Goal: Find specific page/section: Find specific page/section

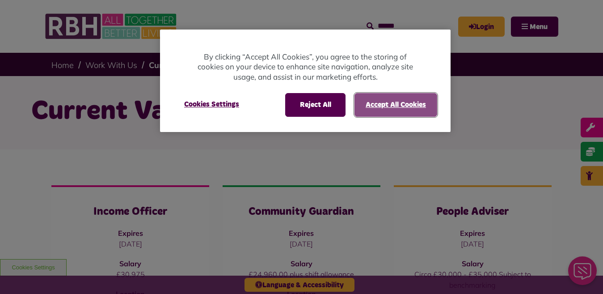
click at [410, 105] on button "Accept All Cookies" at bounding box center [395, 104] width 83 height 23
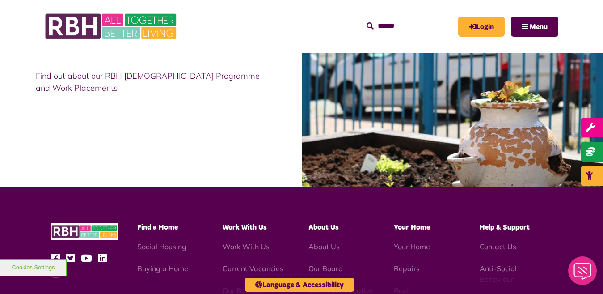
scroll to position [956, 0]
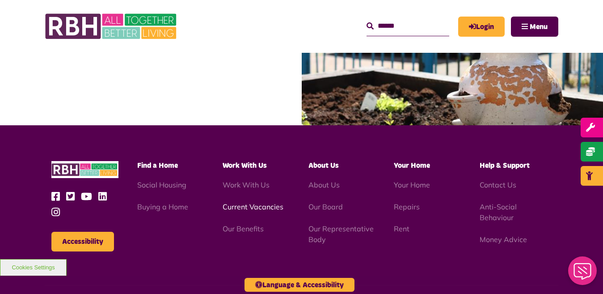
click at [243, 202] on link "Current Vacancies" at bounding box center [253, 206] width 61 height 9
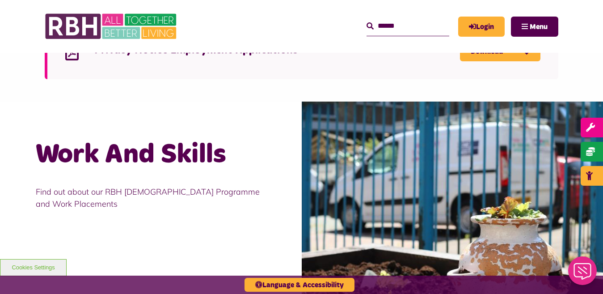
scroll to position [773, 0]
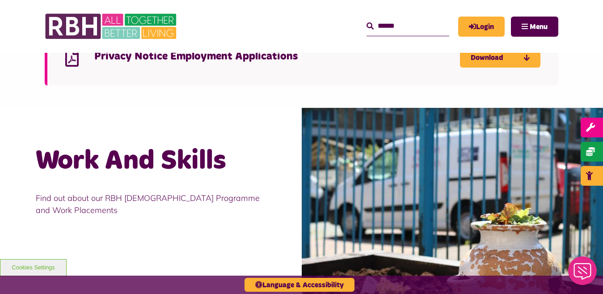
click at [63, 153] on h2 "Work And Skills" at bounding box center [151, 160] width 230 height 35
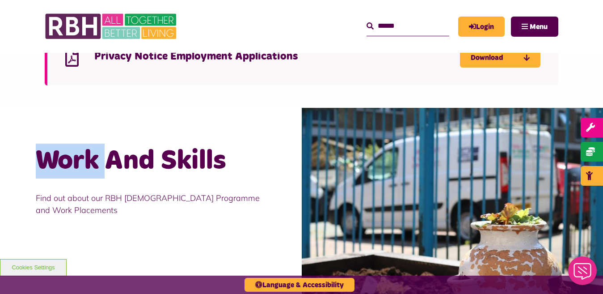
click at [63, 153] on h2 "Work And Skills" at bounding box center [151, 160] width 230 height 35
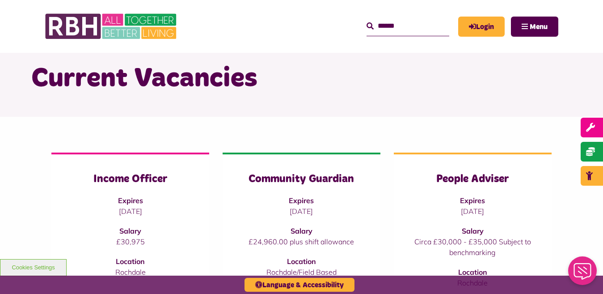
scroll to position [0, 0]
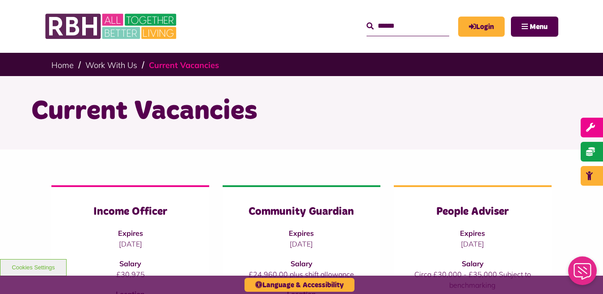
click at [172, 65] on link "Current Vacancies" at bounding box center [184, 65] width 70 height 10
click at [386, 22] on input "Search" at bounding box center [407, 26] width 83 height 19
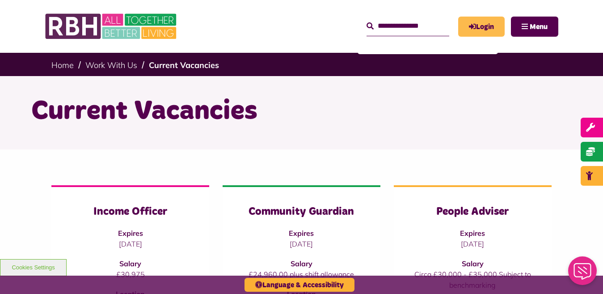
type input "**********"
click at [488, 25] on link "Login" at bounding box center [481, 27] width 46 height 20
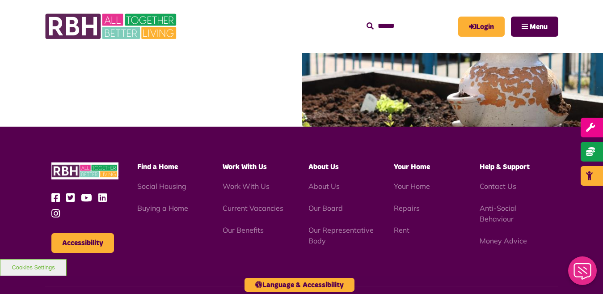
scroll to position [957, 0]
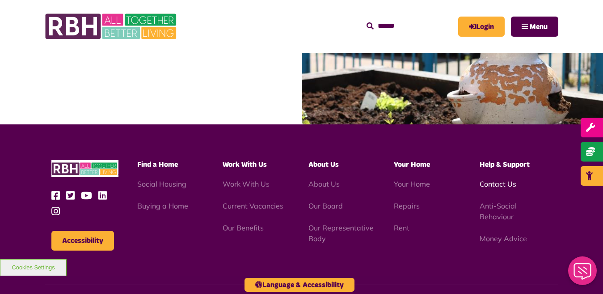
click at [500, 179] on link "Contact Us" at bounding box center [497, 183] width 37 height 9
